Goal: Task Accomplishment & Management: Manage account settings

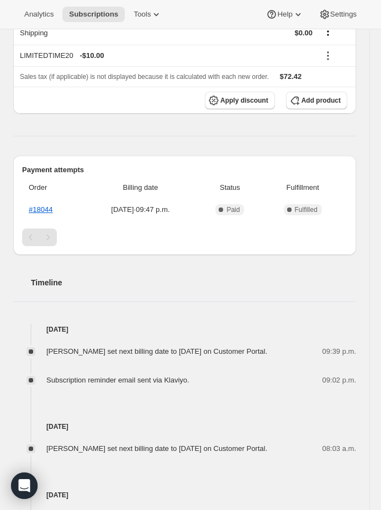
scroll to position [275, 0]
